Goal: Check status

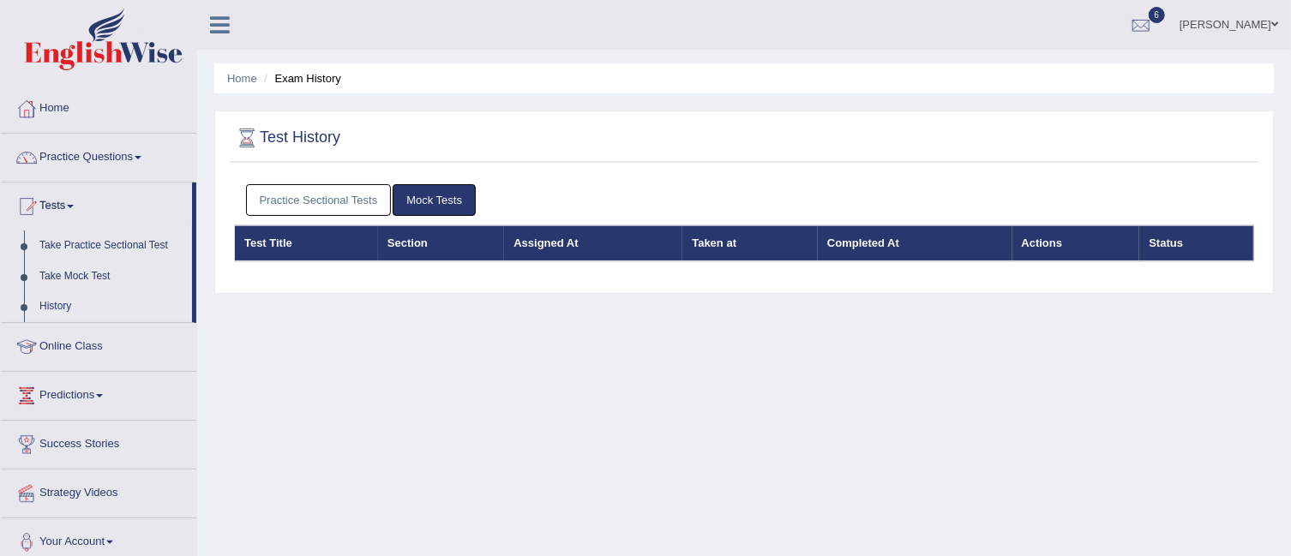
click at [353, 196] on link "Practice Sectional Tests" at bounding box center [319, 200] width 146 height 32
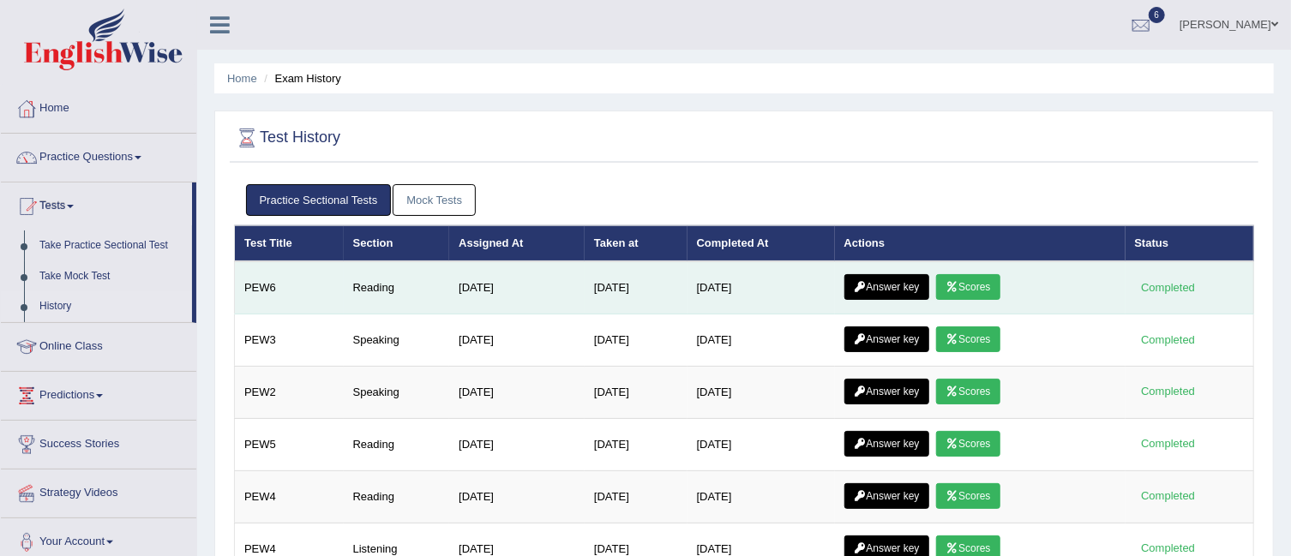
click at [996, 281] on link "Scores" at bounding box center [967, 287] width 63 height 26
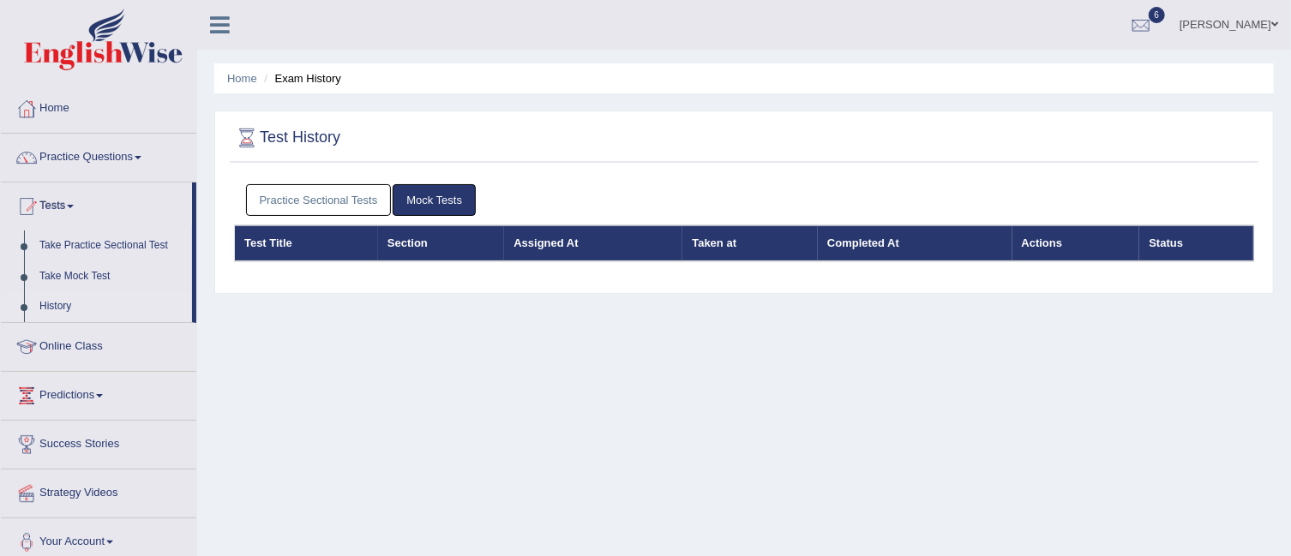
click at [315, 197] on link "Practice Sectional Tests" at bounding box center [319, 200] width 146 height 32
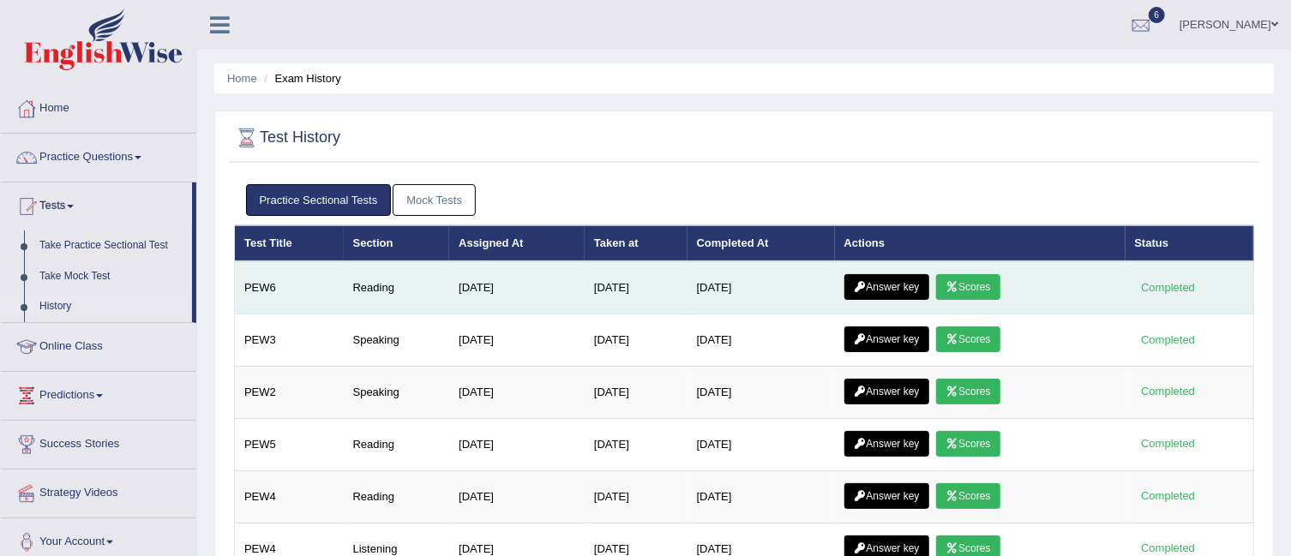
click at [911, 287] on link "Answer key" at bounding box center [886, 287] width 85 height 26
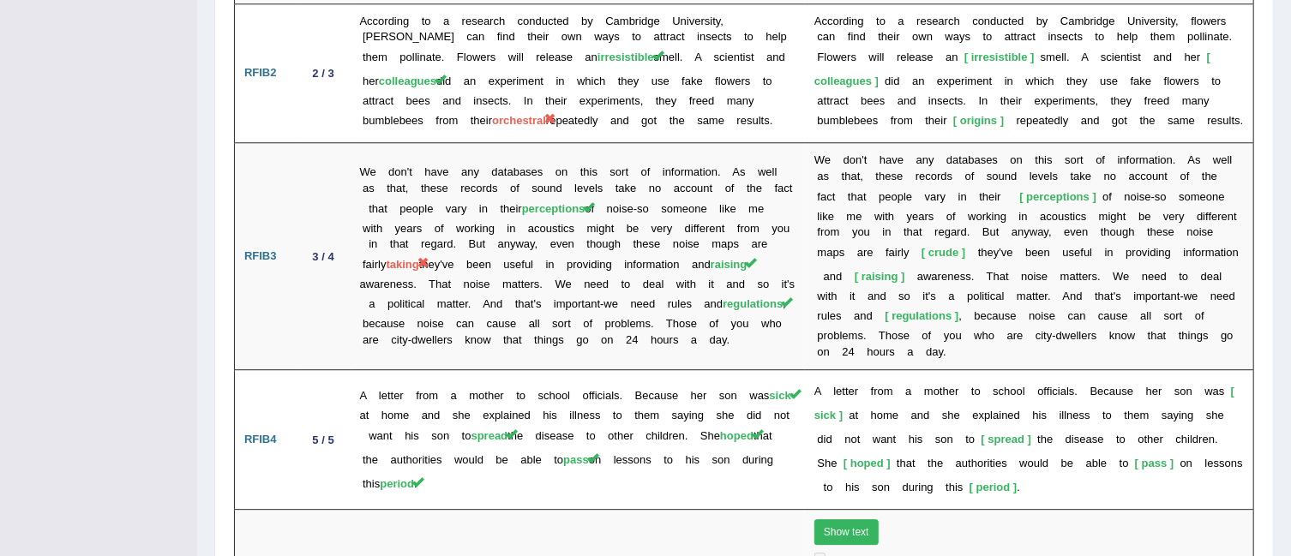
scroll to position [2471, 0]
